Goal: Transaction & Acquisition: Purchase product/service

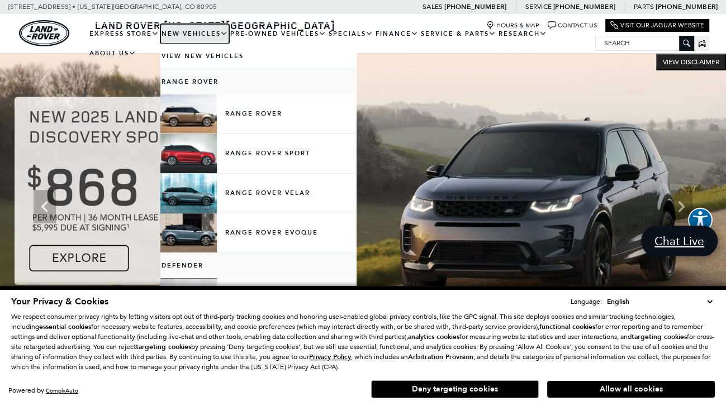
click at [229, 34] on link "New Vehicles" at bounding box center [194, 34] width 69 height 20
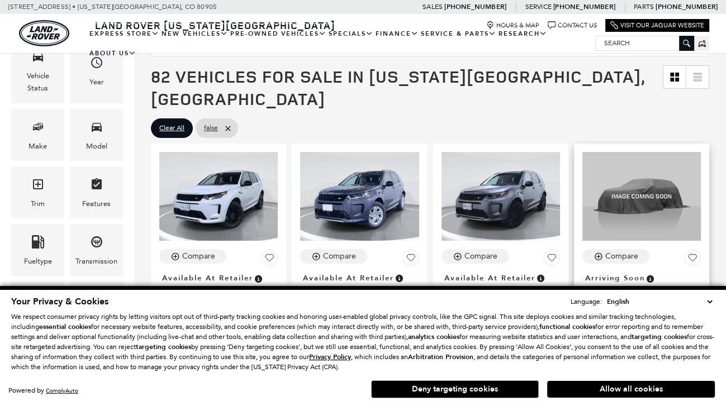
scroll to position [198, 0]
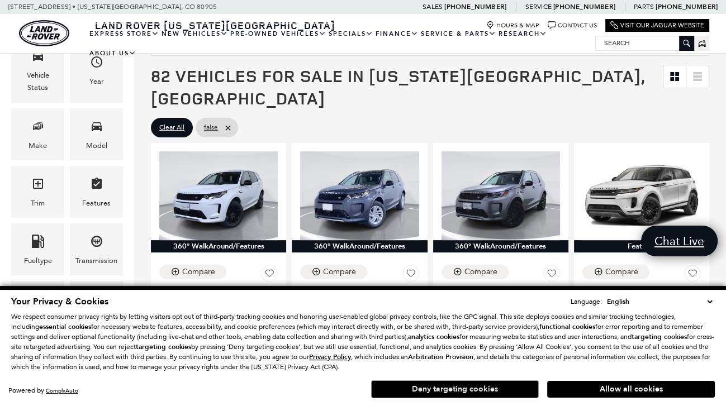
click at [449, 391] on button "Deny targeting cookies" at bounding box center [455, 389] width 168 height 18
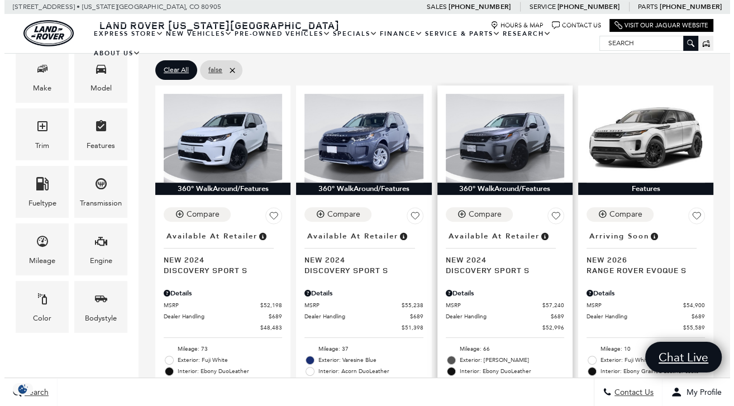
scroll to position [260, 0]
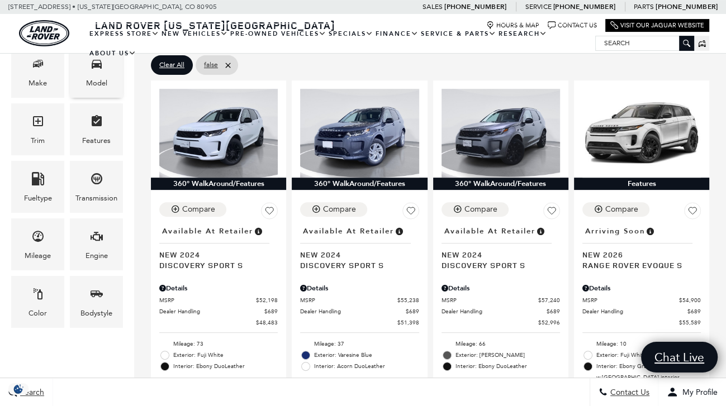
click at [97, 83] on div "Model" at bounding box center [96, 83] width 21 height 12
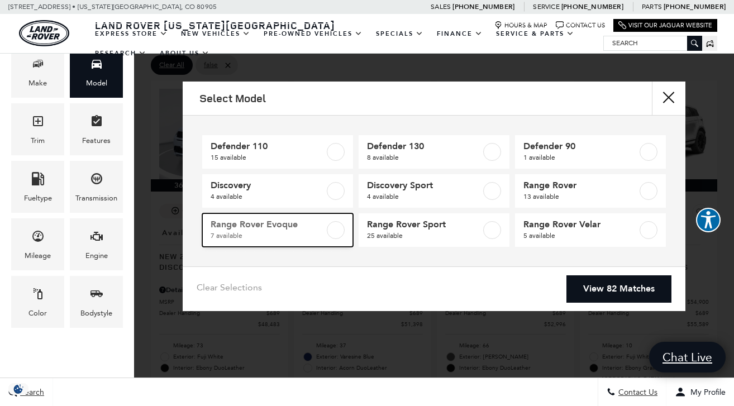
click at [333, 233] on label at bounding box center [336, 230] width 18 height 18
type input "$55,589"
type input "$62,205"
checkbox input "true"
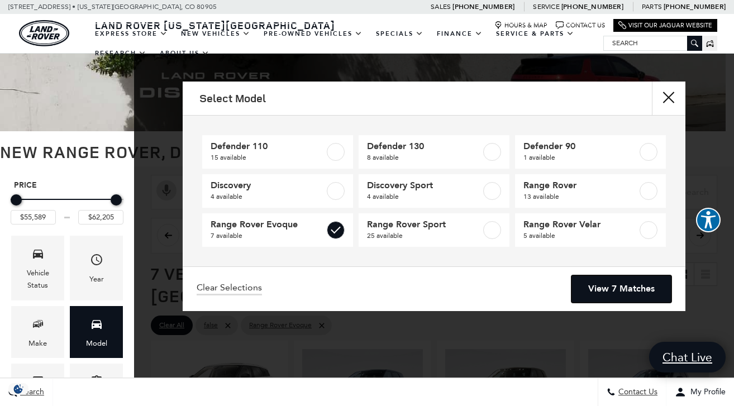
click at [618, 288] on link "View 7 Matches" at bounding box center [621, 288] width 100 height 27
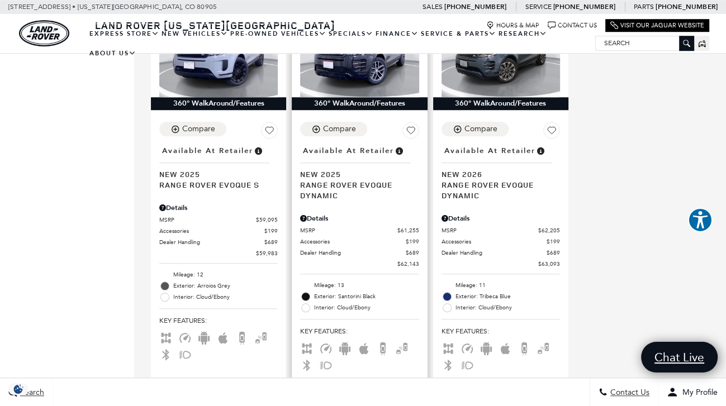
scroll to position [760, 0]
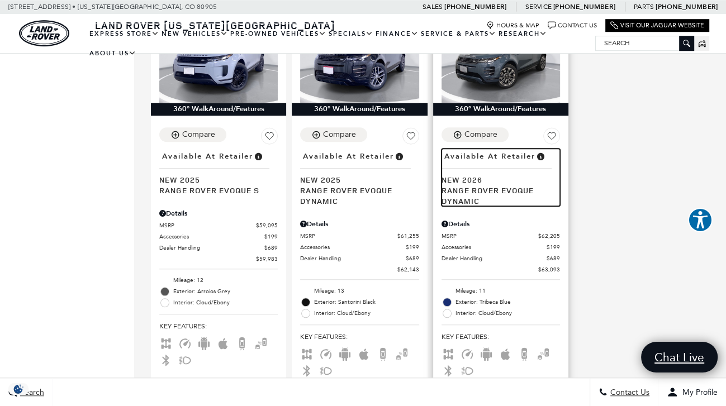
click at [455, 196] on span "Range Rover Evoque Dynamic" at bounding box center [496, 195] width 110 height 21
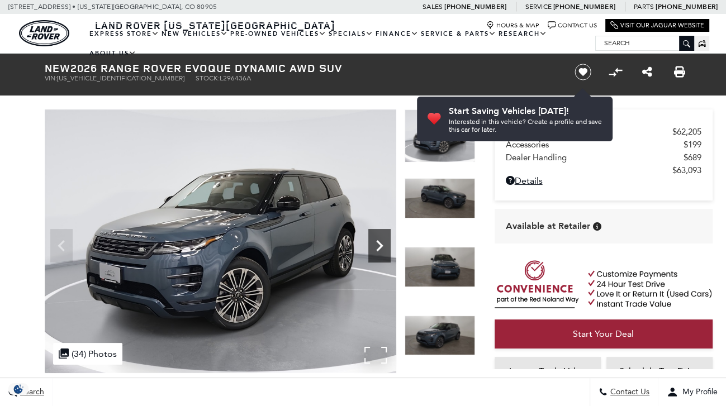
click at [380, 244] on icon "Next" at bounding box center [379, 245] width 7 height 11
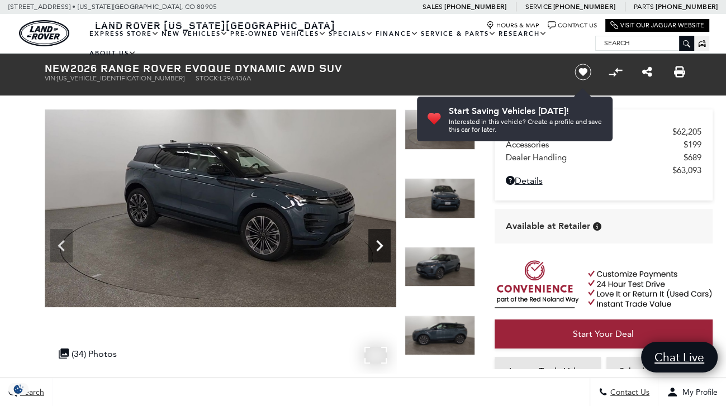
click at [380, 244] on icon "Next" at bounding box center [379, 245] width 7 height 11
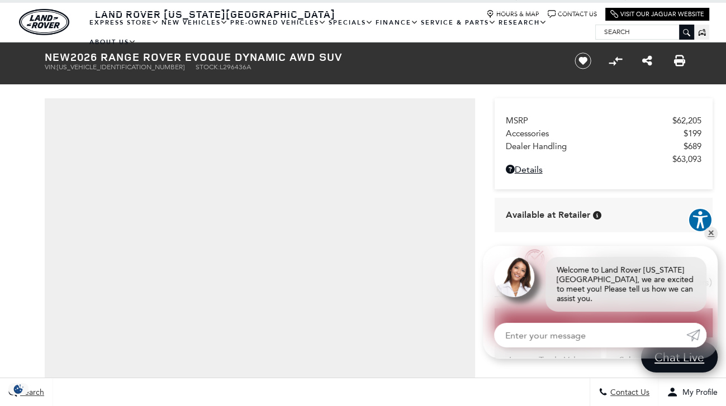
scroll to position [26, 0]
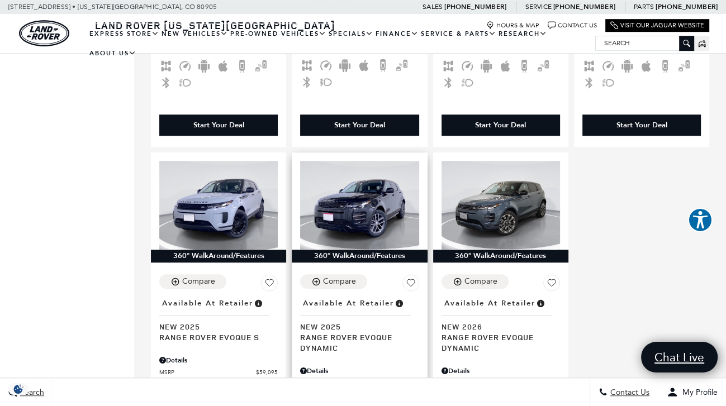
scroll to position [610, 0]
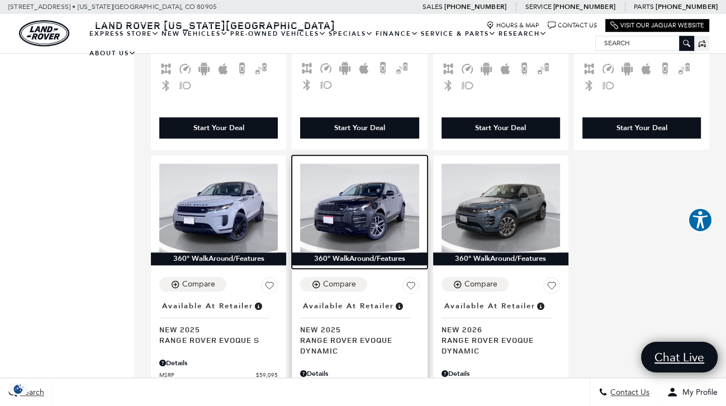
click at [360, 234] on img at bounding box center [359, 208] width 118 height 89
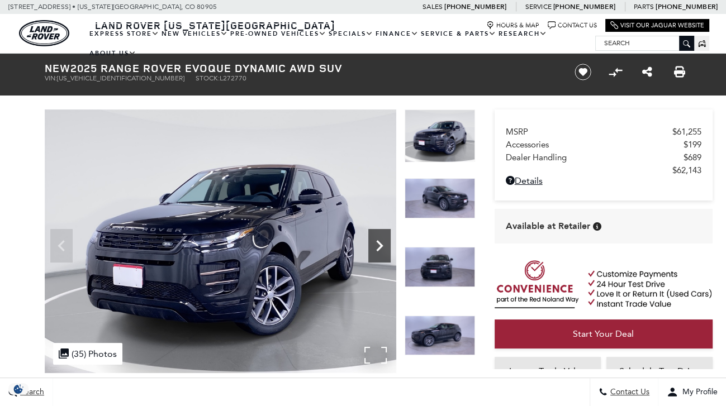
click at [374, 247] on icon "Next" at bounding box center [379, 246] width 22 height 22
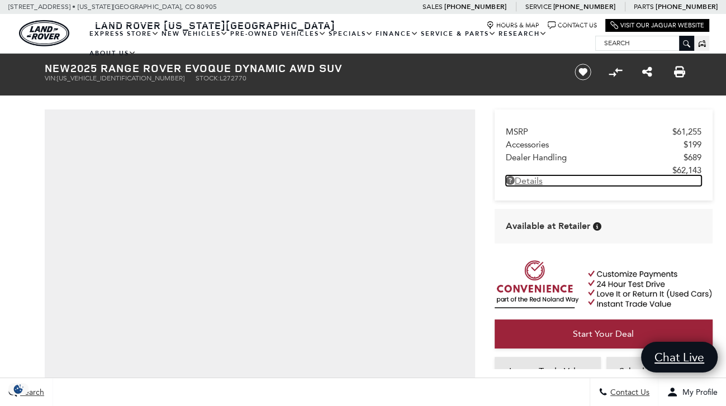
click at [540, 183] on link "Details New 2025 Range Rover Evoque Dynamic AWD SUV" at bounding box center [604, 180] width 196 height 11
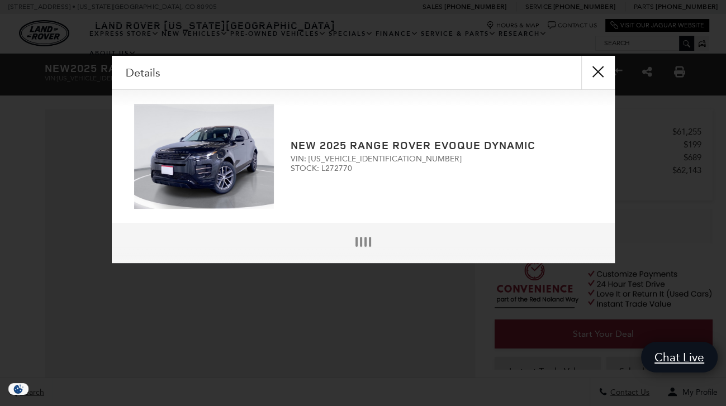
scroll to position [3, 0]
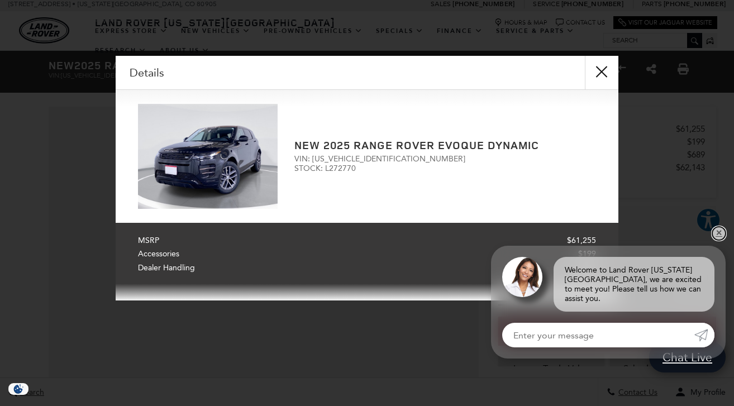
drag, startPoint x: 719, startPoint y: 245, endPoint x: 636, endPoint y: 149, distance: 126.8
click at [718, 240] on link "✕" at bounding box center [718, 233] width 13 height 13
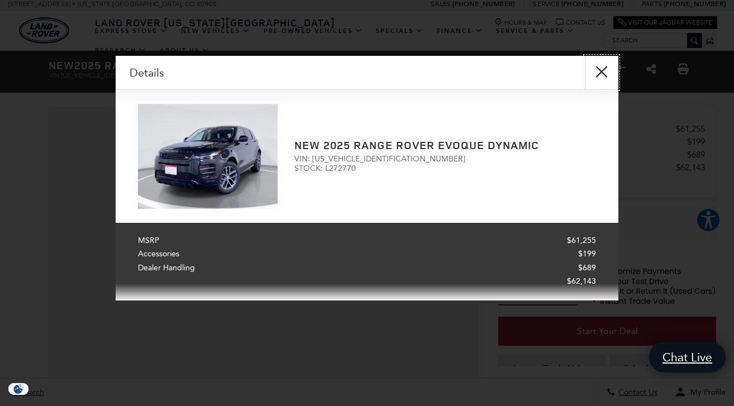
click at [605, 73] on button "close" at bounding box center [602, 73] width 34 height 34
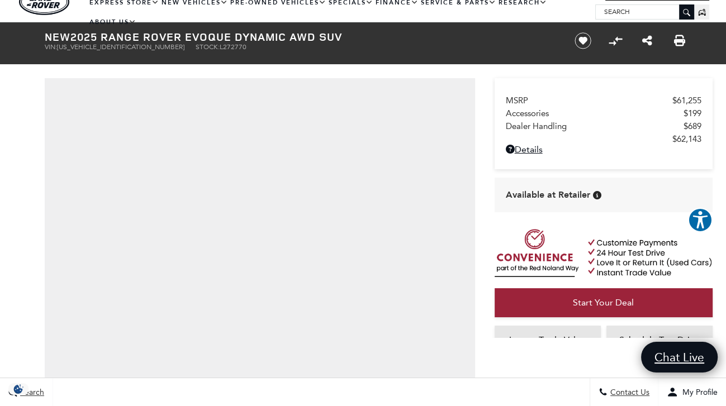
scroll to position [0, 0]
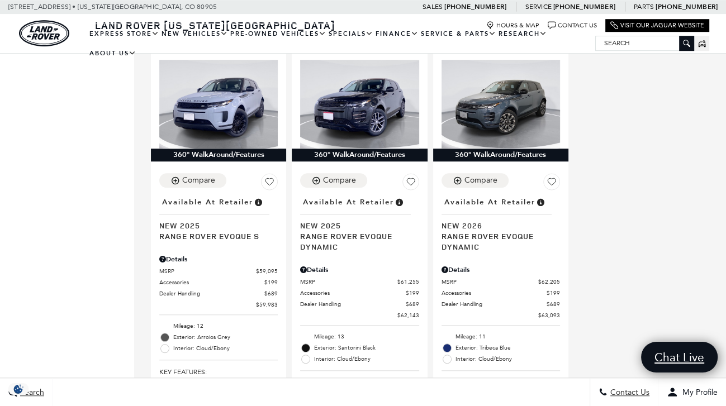
scroll to position [712, 0]
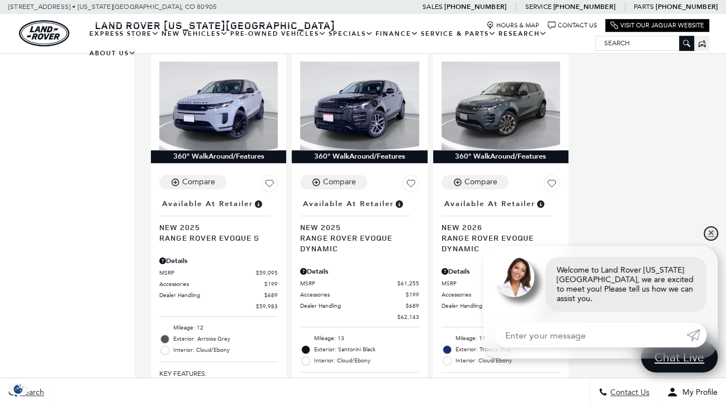
click at [710, 240] on link "✕" at bounding box center [710, 233] width 13 height 13
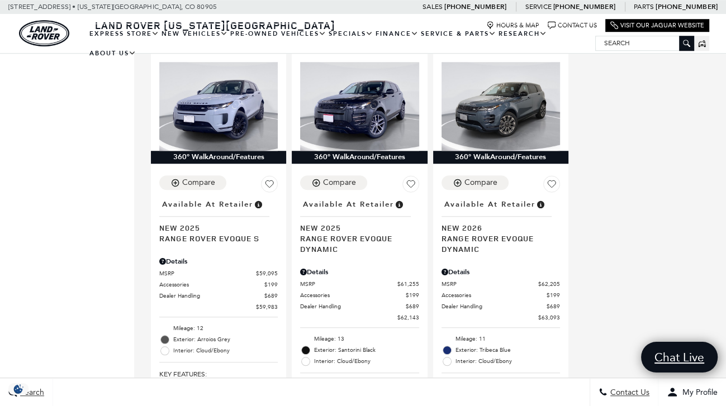
scroll to position [712, 0]
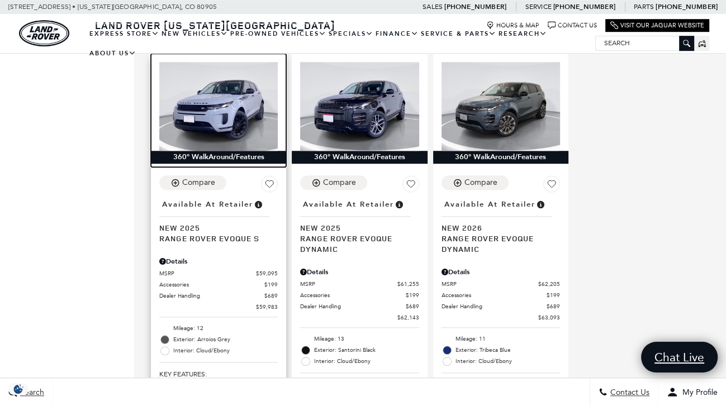
click at [239, 113] on img at bounding box center [218, 106] width 118 height 89
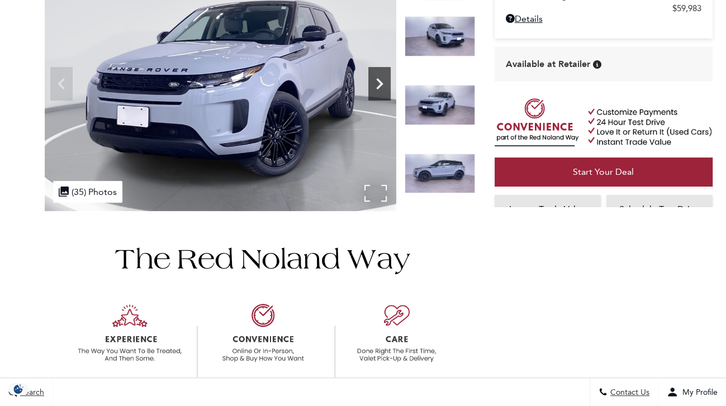
click at [384, 80] on icon "Next" at bounding box center [379, 84] width 22 height 22
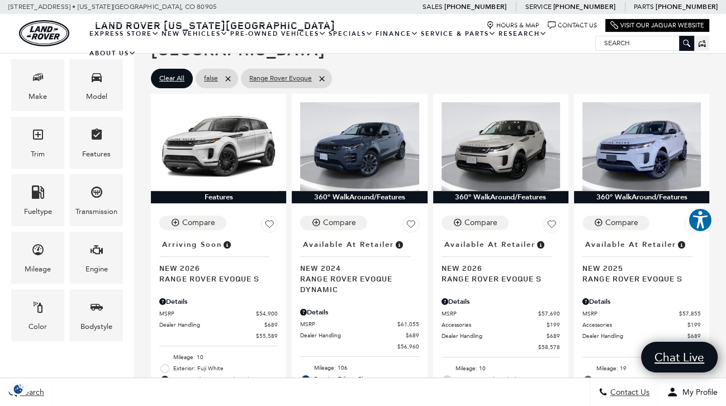
scroll to position [242, 0]
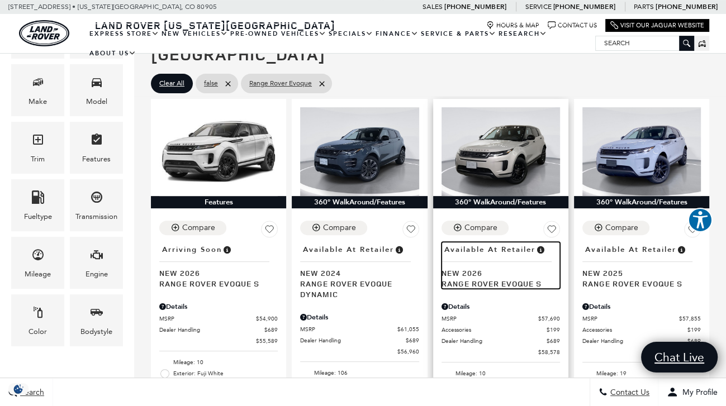
click at [518, 278] on span "Range Rover Evoque S" at bounding box center [496, 283] width 110 height 11
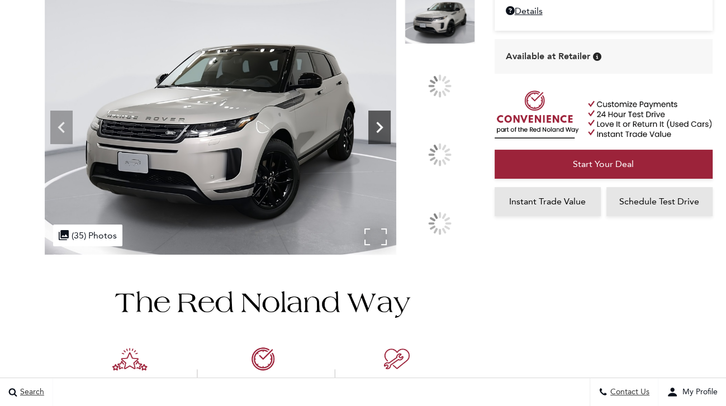
click at [443, 158] on div at bounding box center [439, 155] width 32 height 32
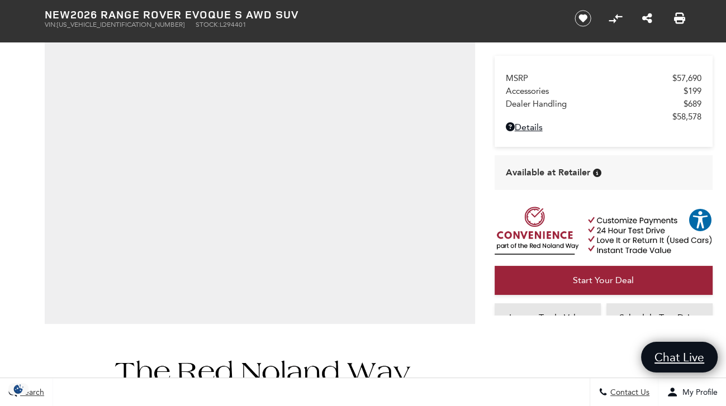
scroll to position [114, 0]
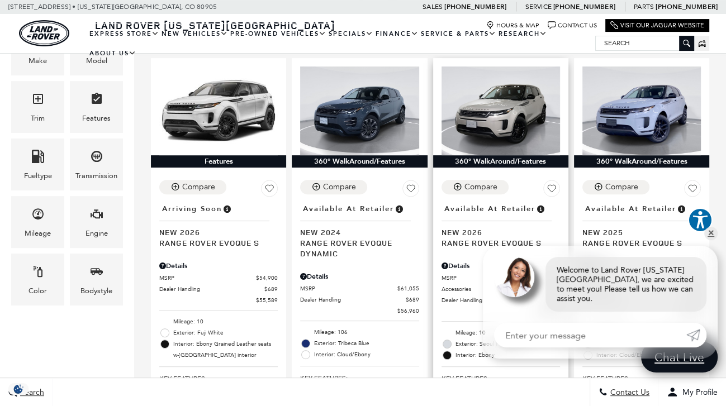
scroll to position [283, 0]
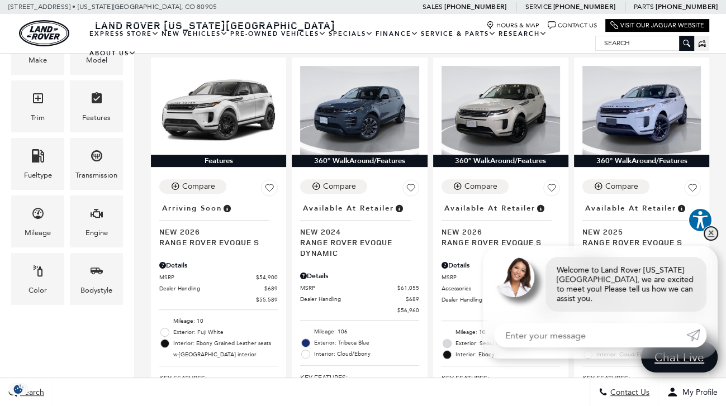
click at [708, 240] on link "✕" at bounding box center [710, 233] width 13 height 13
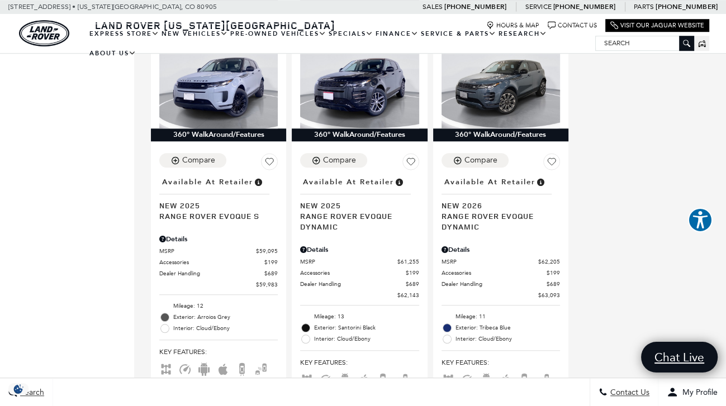
scroll to position [741, 0]
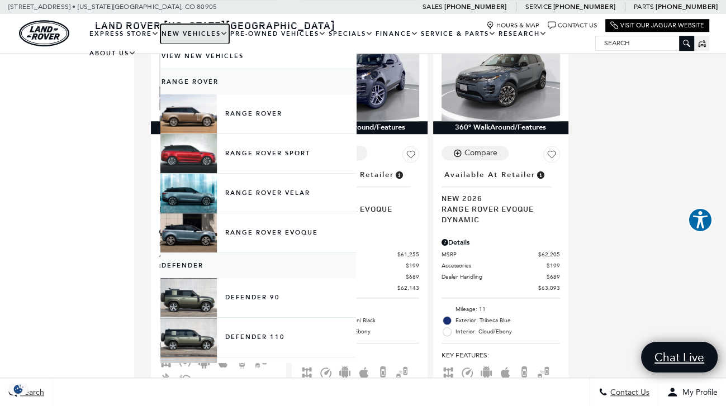
click at [229, 34] on link "New Vehicles" at bounding box center [194, 34] width 69 height 20
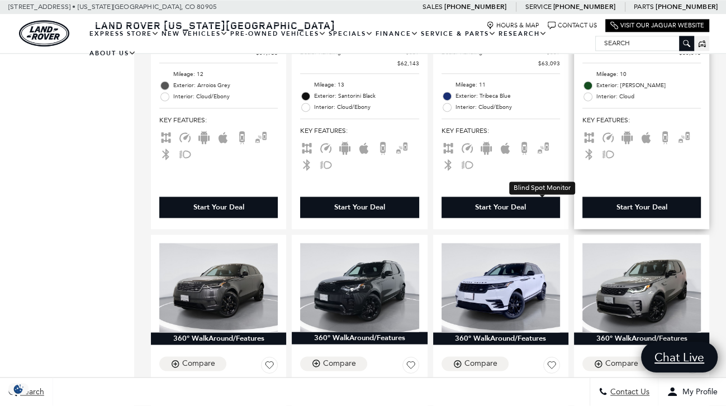
scroll to position [1389, 0]
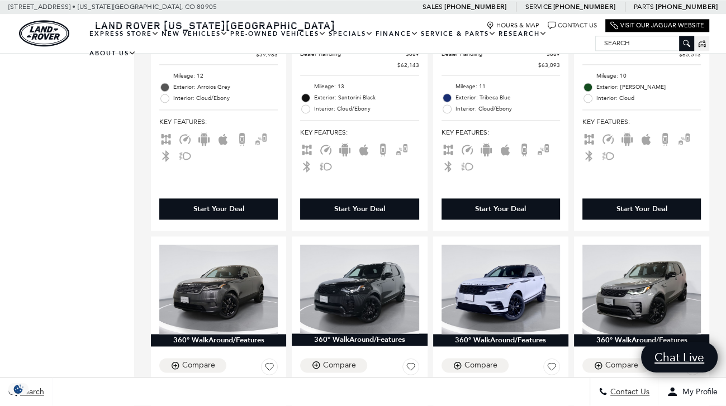
click at [623, 45] on input "Search" at bounding box center [644, 42] width 98 height 13
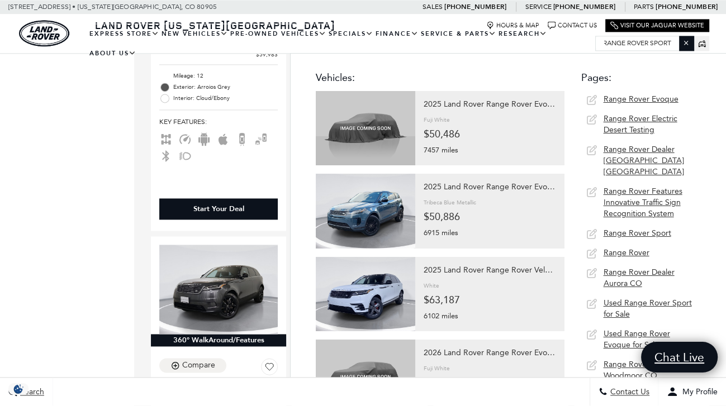
scroll to position [0, 15]
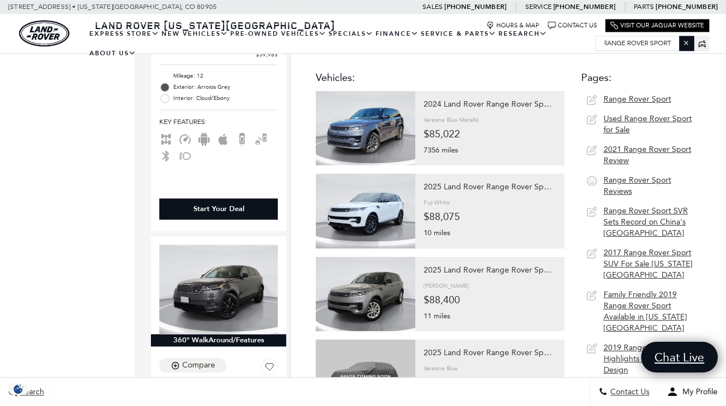
type input "range rover sport"
click at [639, 97] on span "Range Rover Sport" at bounding box center [637, 98] width 68 height 9
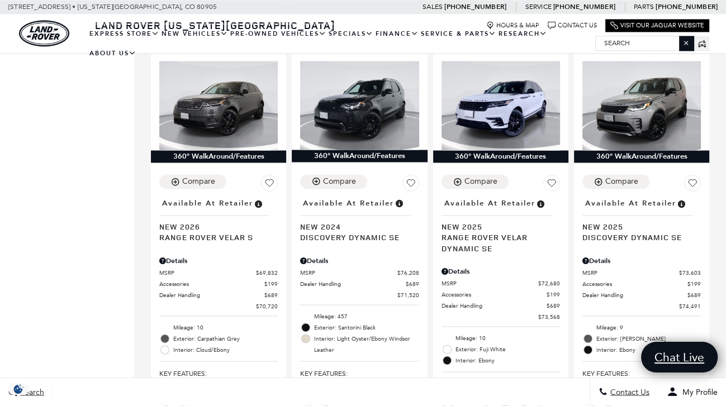
scroll to position [1586, 0]
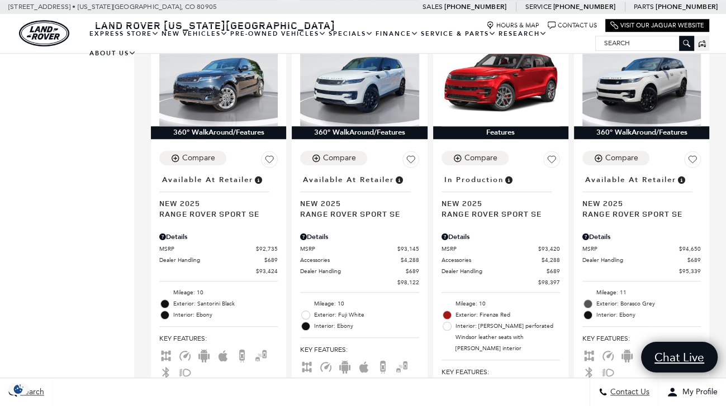
scroll to position [748, 0]
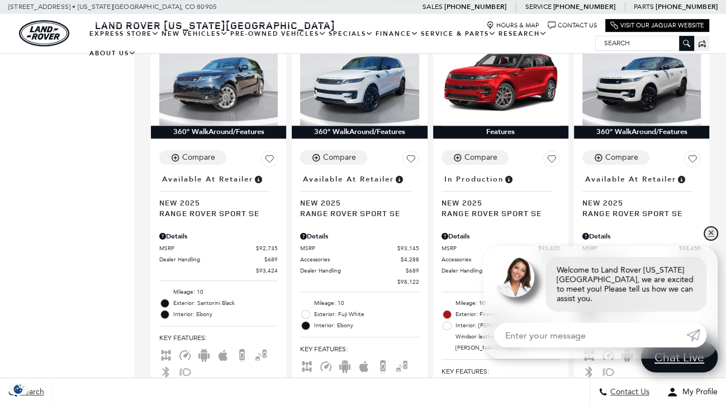
click at [713, 240] on link "✕" at bounding box center [710, 233] width 13 height 13
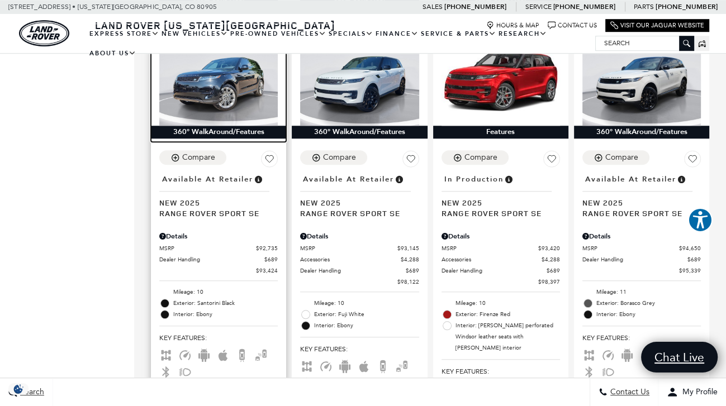
click at [220, 99] on img at bounding box center [218, 81] width 118 height 89
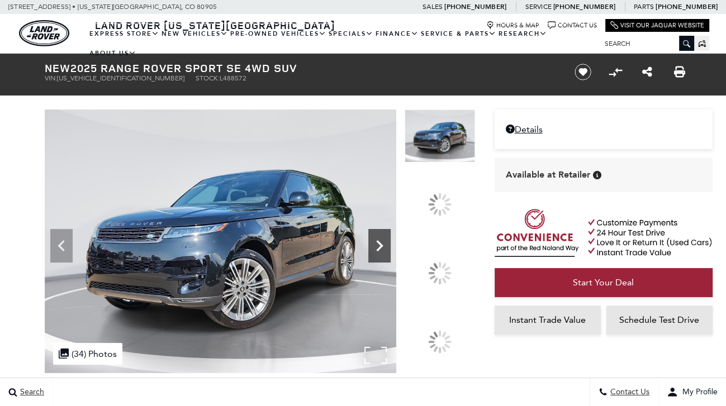
click at [383, 251] on icon at bounding box center [379, 245] width 7 height 11
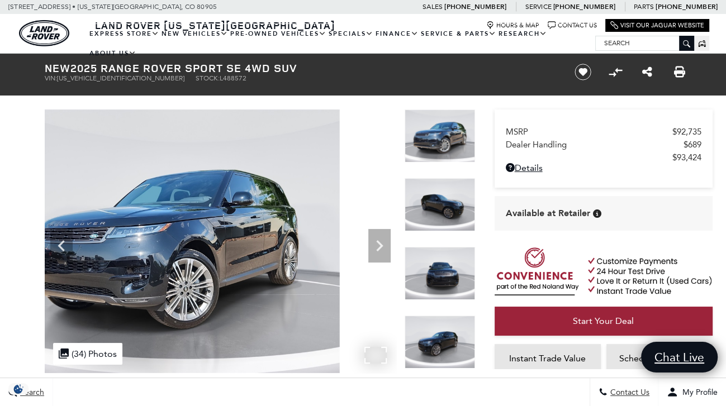
click at [194, 298] on img at bounding box center [163, 241] width 351 height 264
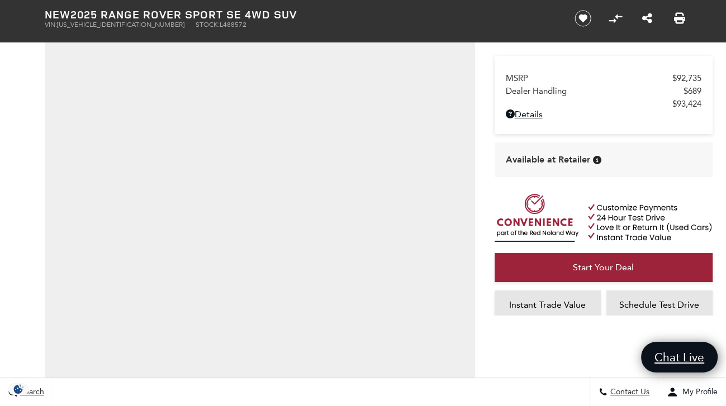
scroll to position [89, 0]
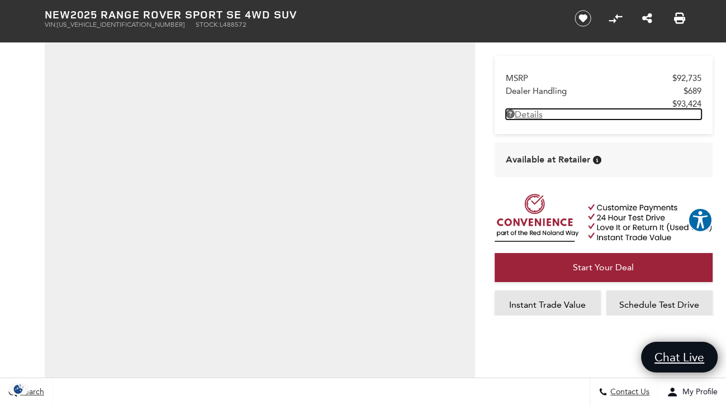
click at [532, 109] on link "Details New 2025 Range Rover Sport SE 4WD SUV" at bounding box center [604, 114] width 196 height 11
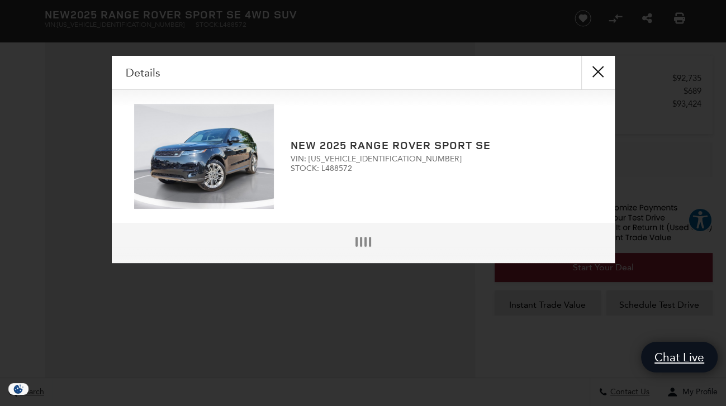
scroll to position [93, 0]
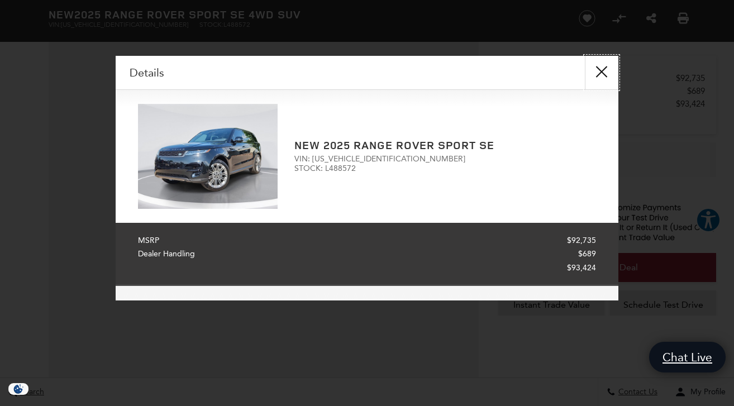
click at [600, 68] on button "close" at bounding box center [602, 73] width 34 height 34
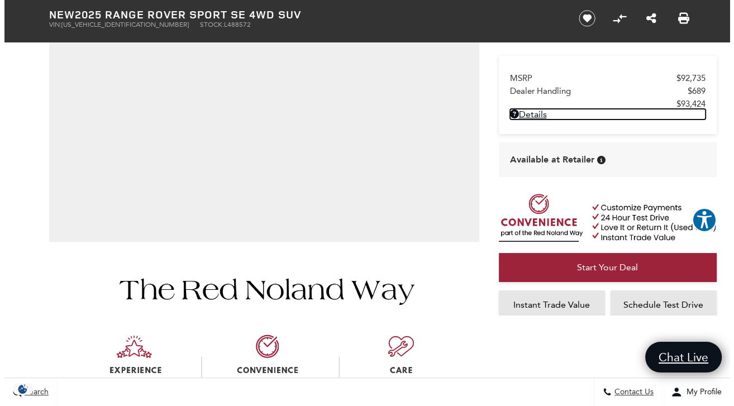
scroll to position [297, 0]
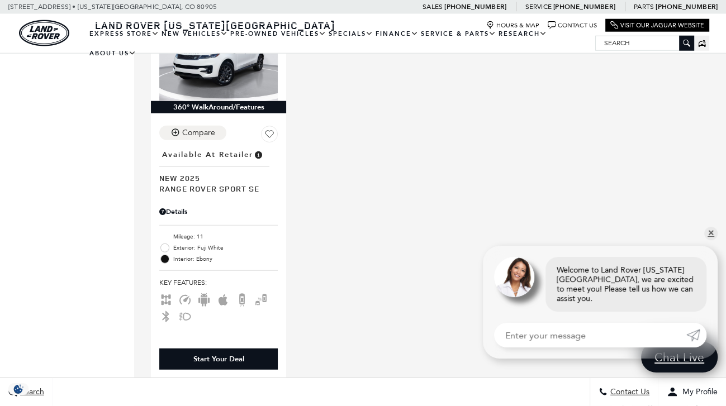
scroll to position [2562, 0]
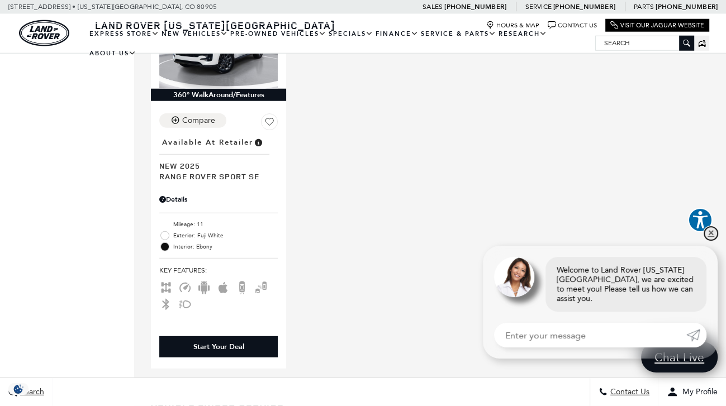
click at [713, 240] on link "✕" at bounding box center [710, 233] width 13 height 13
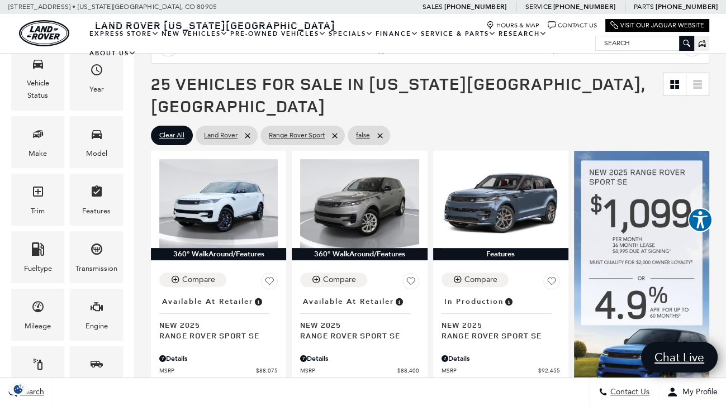
scroll to position [151, 0]
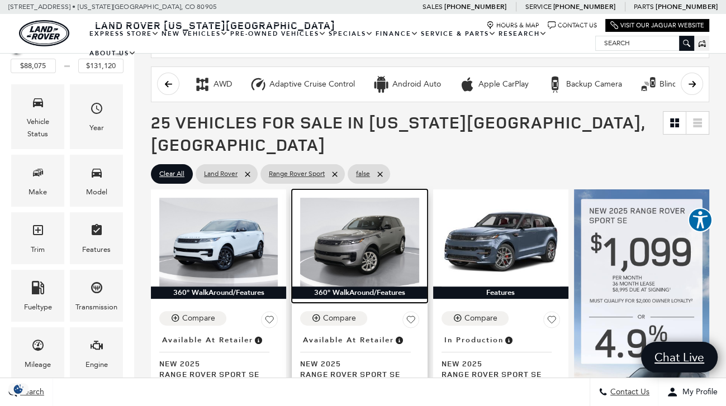
click at [368, 233] on img at bounding box center [359, 242] width 118 height 89
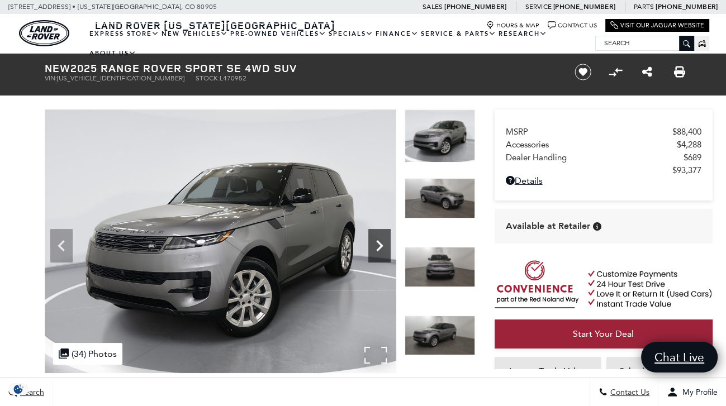
click at [375, 244] on icon "Next" at bounding box center [379, 246] width 22 height 22
